Goal: Transaction & Acquisition: Purchase product/service

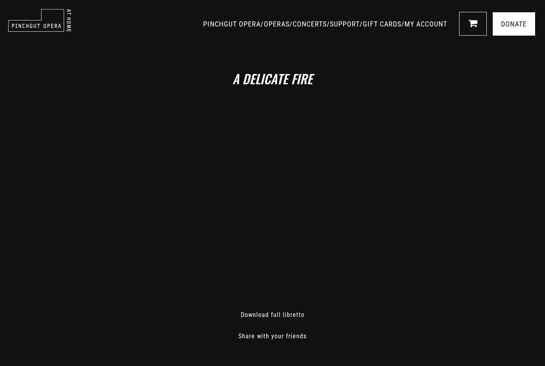
scroll to position [-1, 0]
click at [50, 22] on img at bounding box center [39, 20] width 63 height 23
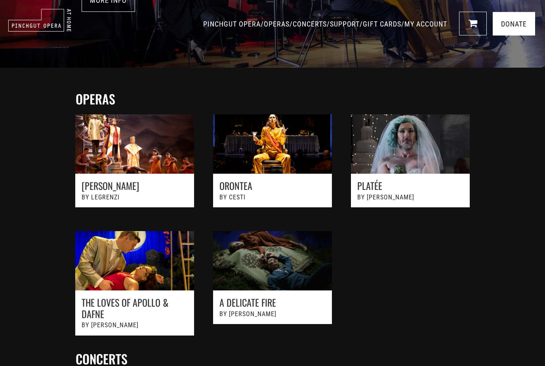
scroll to position [207, 0]
click at [271, 156] on link at bounding box center [273, 165] width 138 height 117
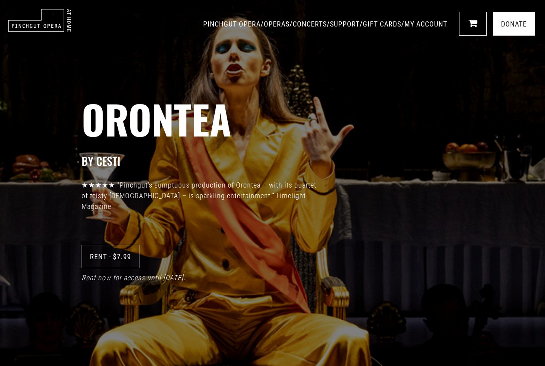
click at [99, 253] on link "Rent - $7.99" at bounding box center [111, 256] width 58 height 23
click at [471, 26] on icon at bounding box center [471, 23] width 9 height 10
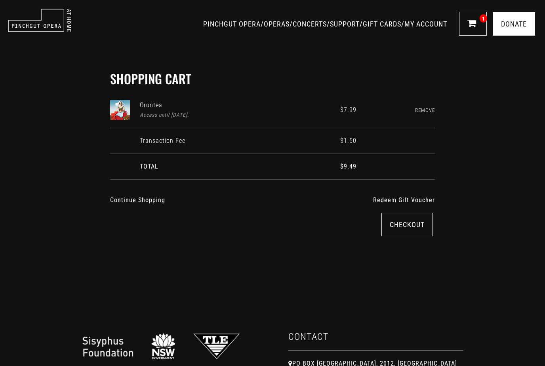
click at [408, 218] on link "Checkout" at bounding box center [408, 224] width 52 height 23
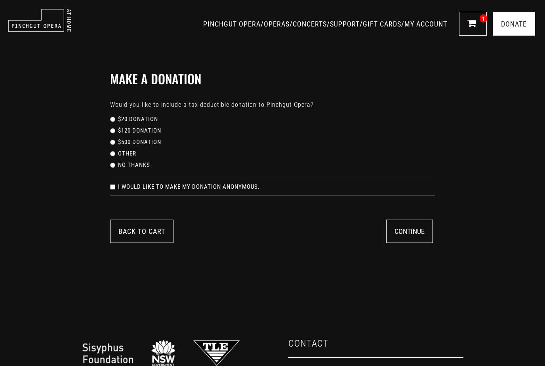
click at [113, 166] on input "No thanks" at bounding box center [112, 165] width 5 height 5
radio input "true"
click at [406, 233] on button "Continue" at bounding box center [409, 231] width 47 height 23
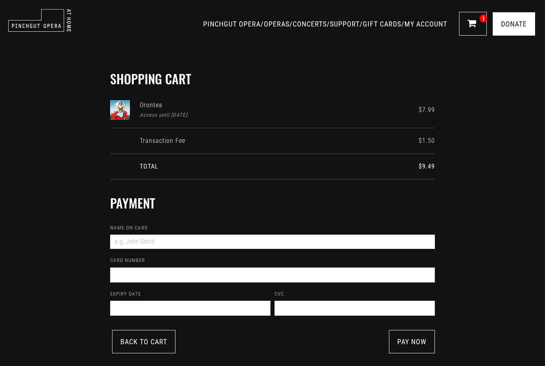
click at [130, 247] on input "Name on card" at bounding box center [272, 242] width 325 height 14
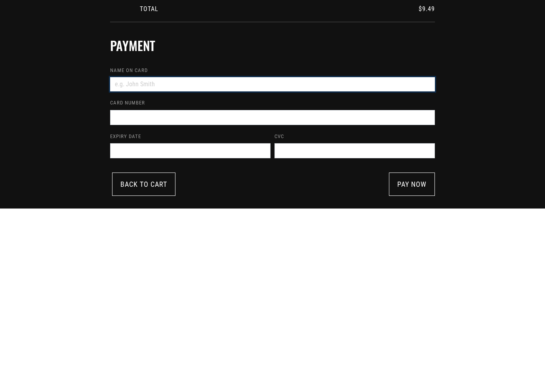
type input "[PERSON_NAME]"
type input "[CREDIT_CARD_NUMBER]"
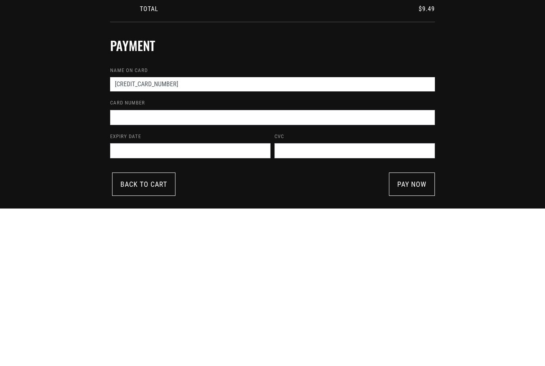
scroll to position [158, 0]
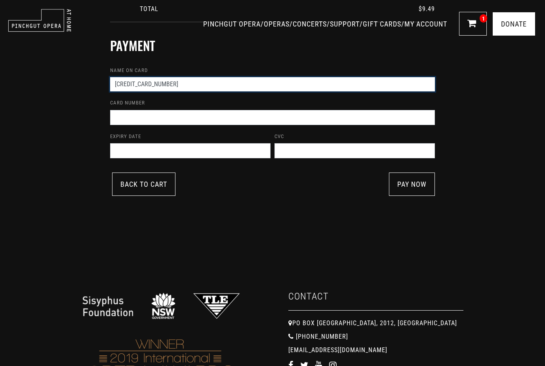
click at [193, 82] on input "5122302027496050" at bounding box center [272, 84] width 325 height 14
click at [178, 82] on input "5122302027496050" at bounding box center [272, 84] width 325 height 14
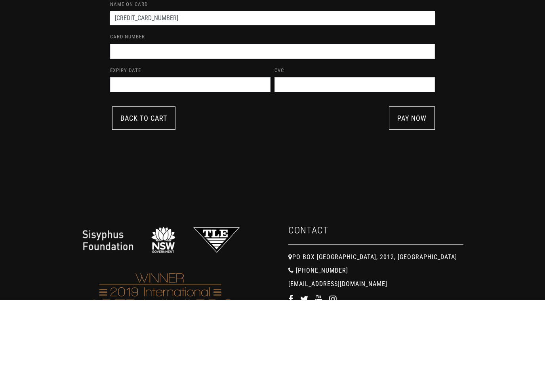
click at [303, 143] on span at bounding box center [355, 150] width 160 height 15
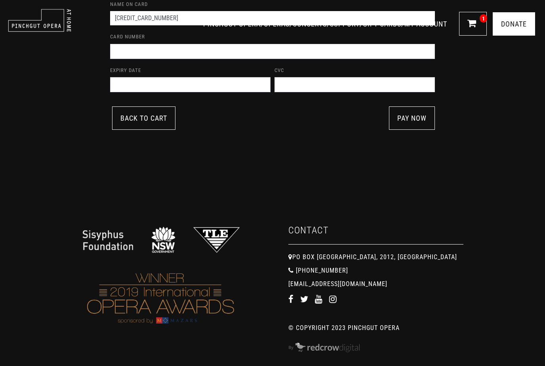
click at [411, 118] on link "pay now" at bounding box center [412, 118] width 46 height 23
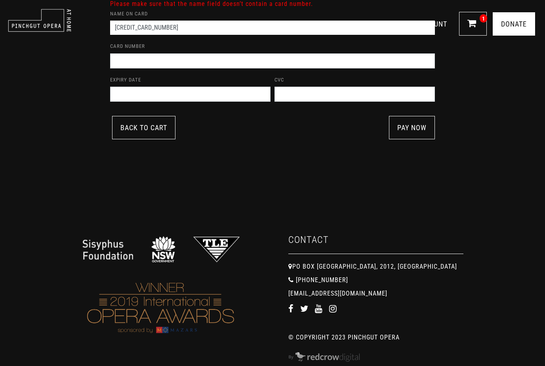
click at [203, 25] on link "PINCHGUT OPERA" at bounding box center [231, 24] width 57 height 8
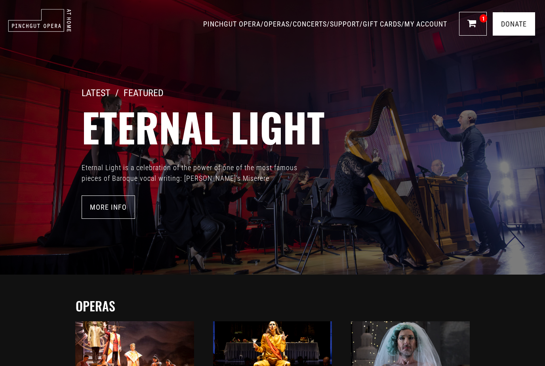
click at [473, 27] on icon at bounding box center [471, 23] width 9 height 10
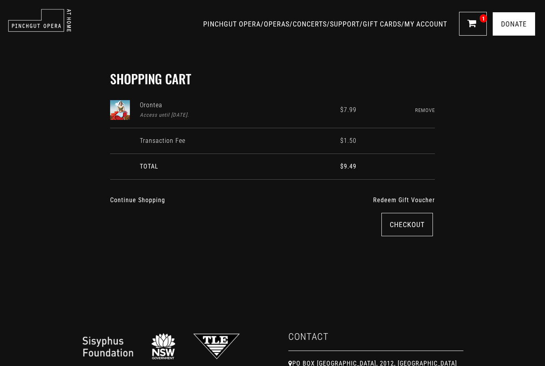
click at [408, 225] on link "Checkout" at bounding box center [408, 224] width 52 height 23
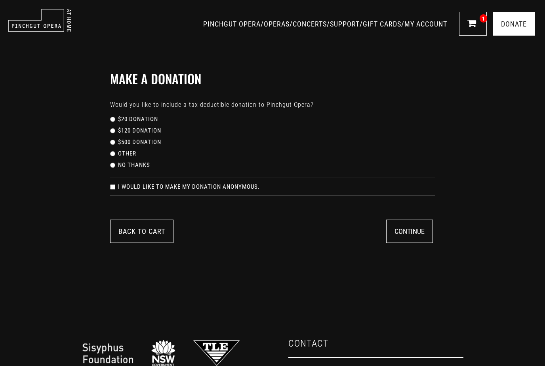
click at [404, 235] on button "Continue" at bounding box center [409, 231] width 47 height 23
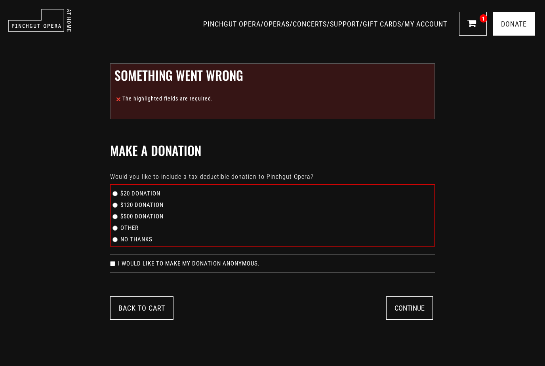
click at [127, 241] on label "No thanks" at bounding box center [136, 239] width 32 height 9
click at [118, 241] on input "No thanks" at bounding box center [115, 239] width 5 height 5
radio input "true"
click at [407, 309] on button "Continue" at bounding box center [409, 308] width 47 height 23
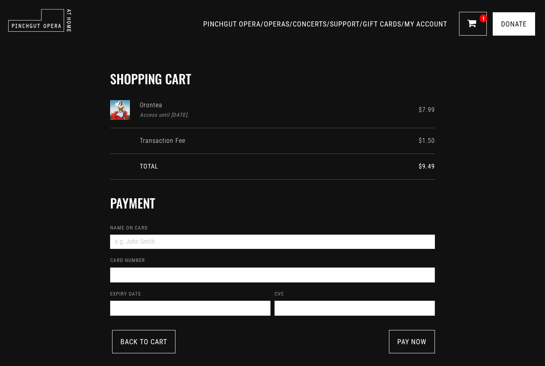
click at [136, 242] on input "Name on card" at bounding box center [272, 242] width 325 height 14
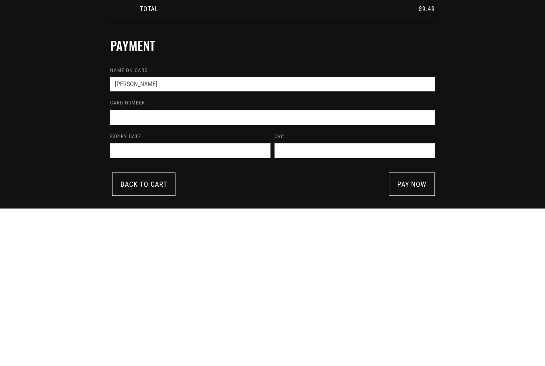
type input "Linda nakell"
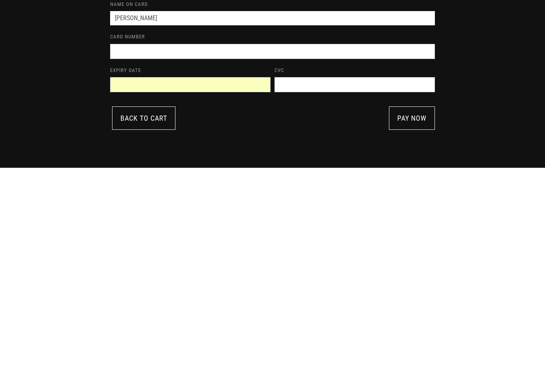
scroll to position [224, 0]
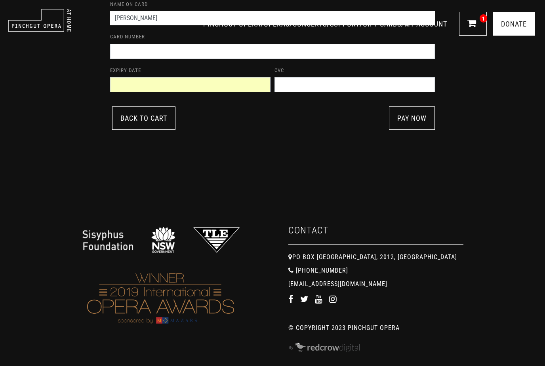
click at [307, 89] on span at bounding box center [355, 84] width 160 height 15
click at [404, 118] on link "pay now" at bounding box center [412, 118] width 46 height 23
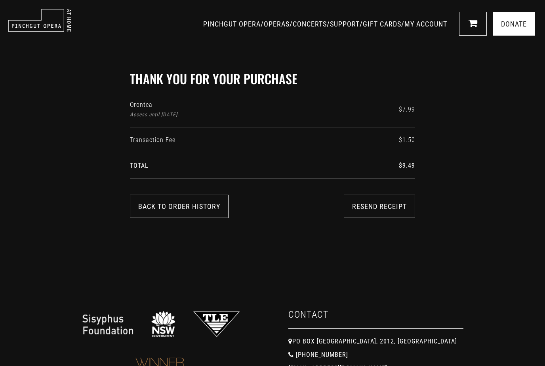
click at [201, 210] on link "Back to Order History" at bounding box center [179, 206] width 99 height 23
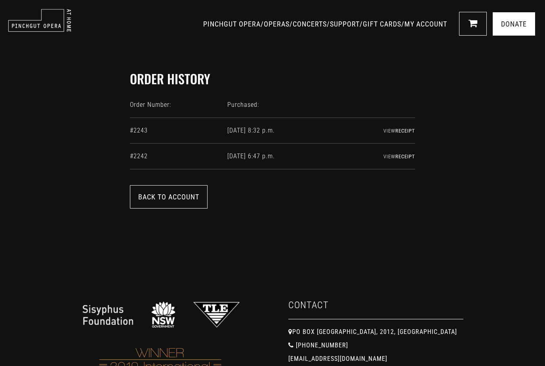
click at [306, 130] on td "[DATE] 8:32 p.m." at bounding box center [283, 131] width 113 height 26
click at [177, 198] on link "Back to account" at bounding box center [169, 196] width 78 height 23
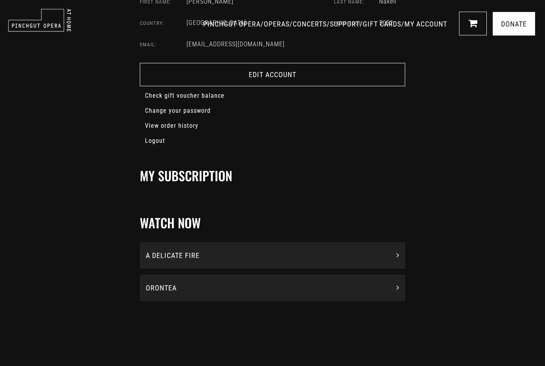
scroll to position [107, 0]
click at [222, 286] on div "ORONTEA" at bounding box center [272, 288] width 265 height 27
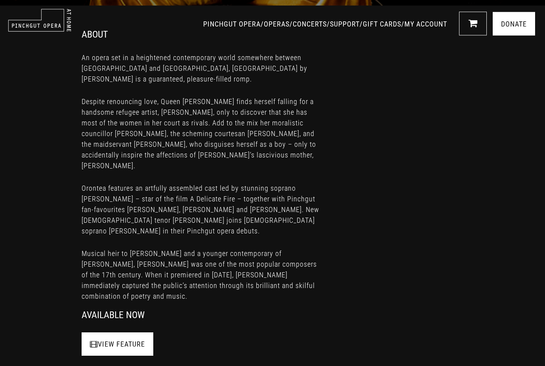
scroll to position [361, 0]
click at [129, 333] on link "View Feature" at bounding box center [118, 344] width 72 height 23
